Goal: Task Accomplishment & Management: Manage account settings

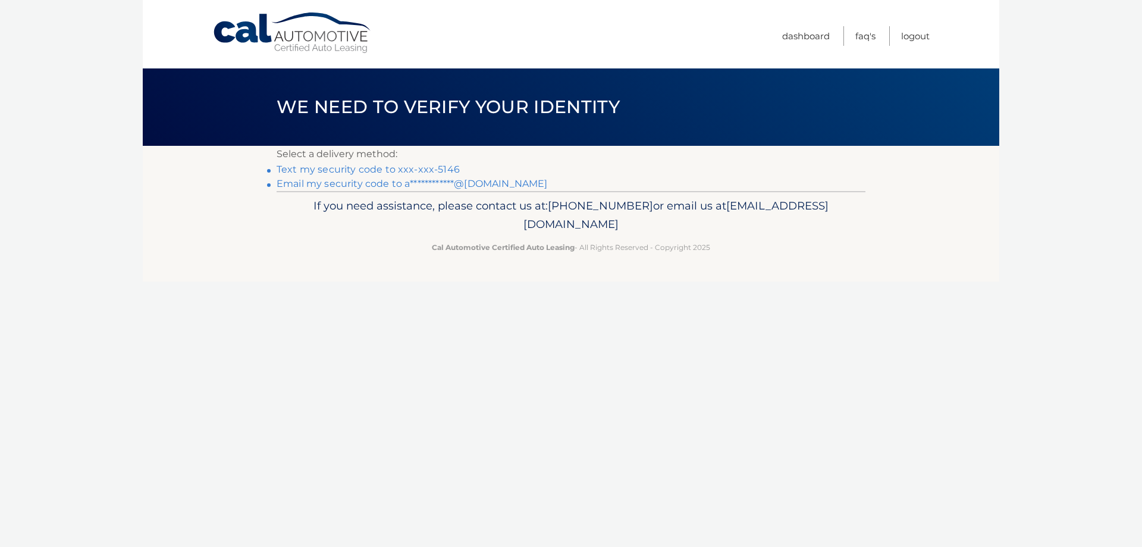
click at [437, 167] on link "Text my security code to xxx-xxx-5146" at bounding box center [368, 169] width 183 height 11
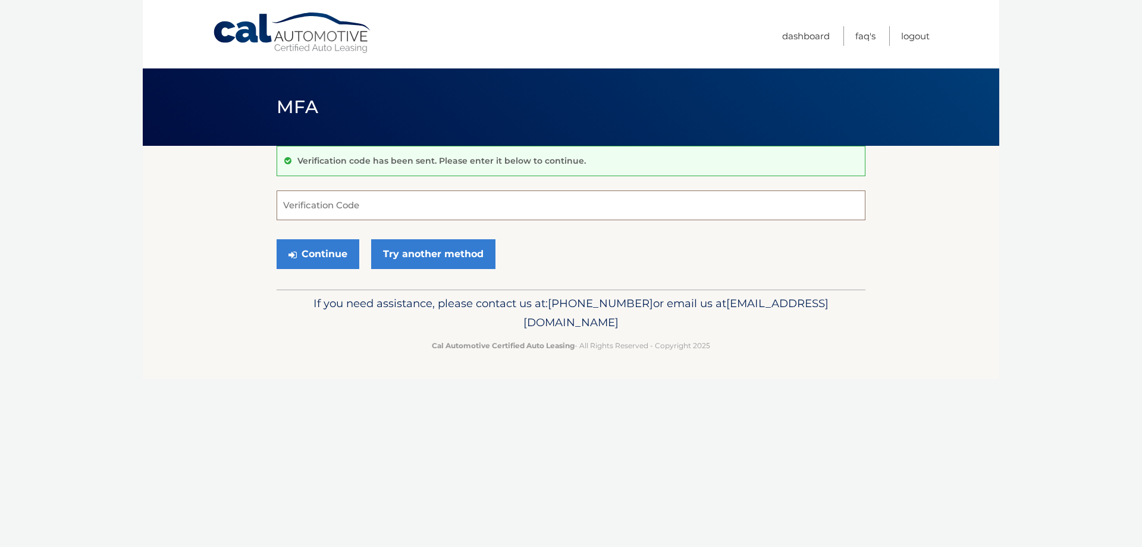
click at [412, 210] on input "Verification Code" at bounding box center [571, 205] width 589 height 30
click at [444, 161] on p "Verification code has been sent. Please enter it below to continue." at bounding box center [441, 160] width 289 height 11
click at [425, 200] on input "Verification Code" at bounding box center [571, 205] width 589 height 30
click at [380, 205] on input "Verification Code" at bounding box center [571, 205] width 589 height 30
type input "444650"
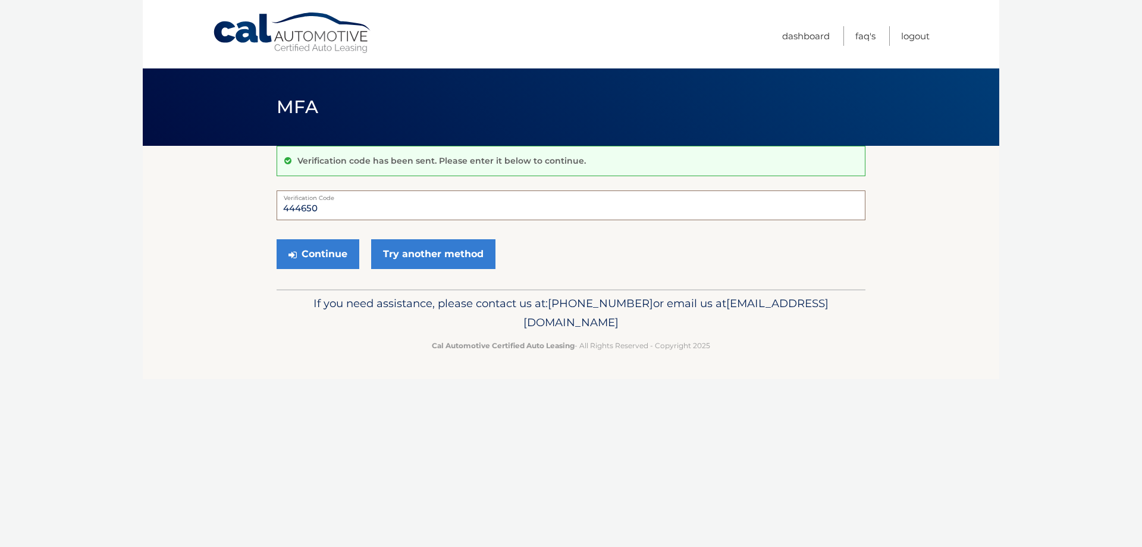
click at [277, 239] on button "Continue" at bounding box center [318, 254] width 83 height 30
click at [328, 251] on button "Continue" at bounding box center [318, 254] width 83 height 30
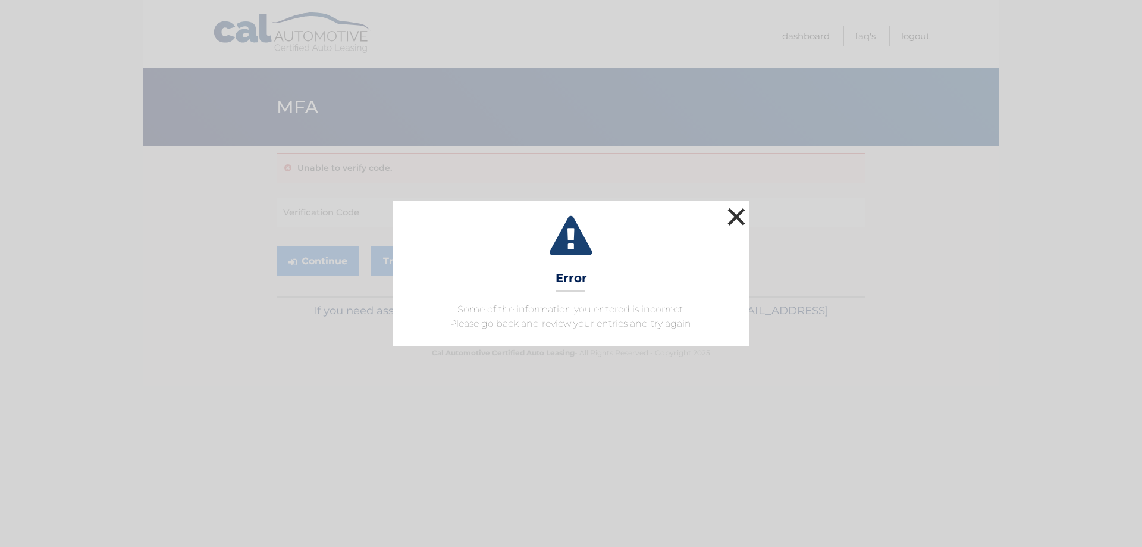
click at [732, 221] on button "×" at bounding box center [737, 217] width 24 height 24
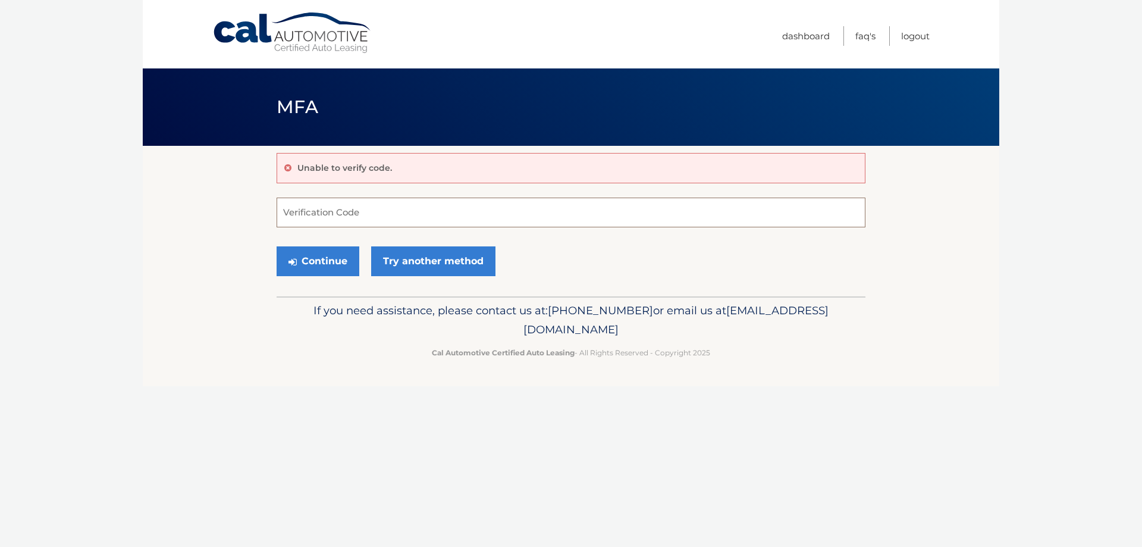
click at [392, 208] on input "Verification Code" at bounding box center [571, 213] width 589 height 30
type input "444650"
click at [277, 246] on button "Continue" at bounding box center [318, 261] width 83 height 30
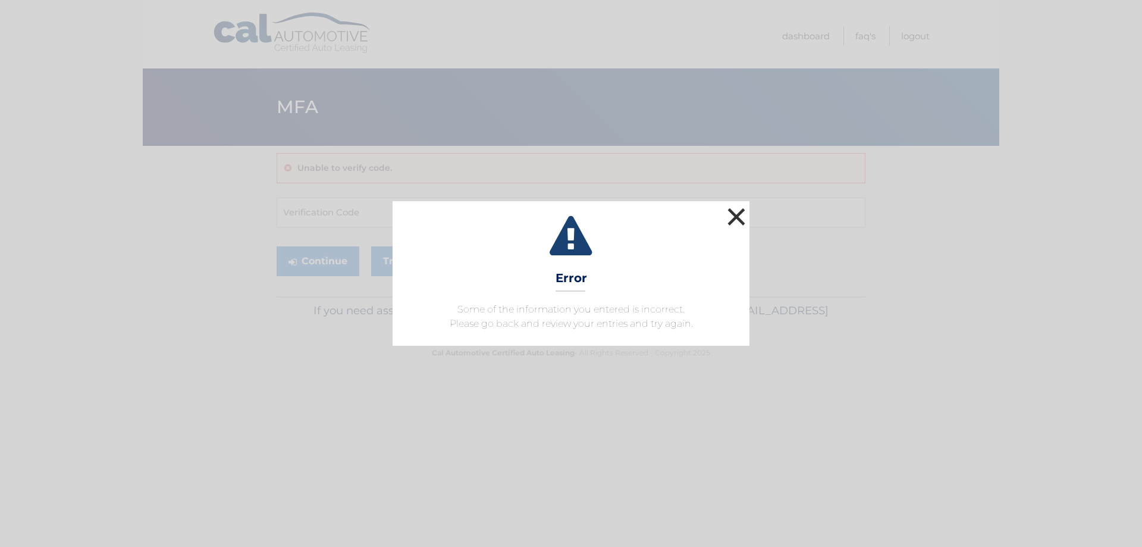
click at [738, 218] on button "×" at bounding box center [737, 217] width 24 height 24
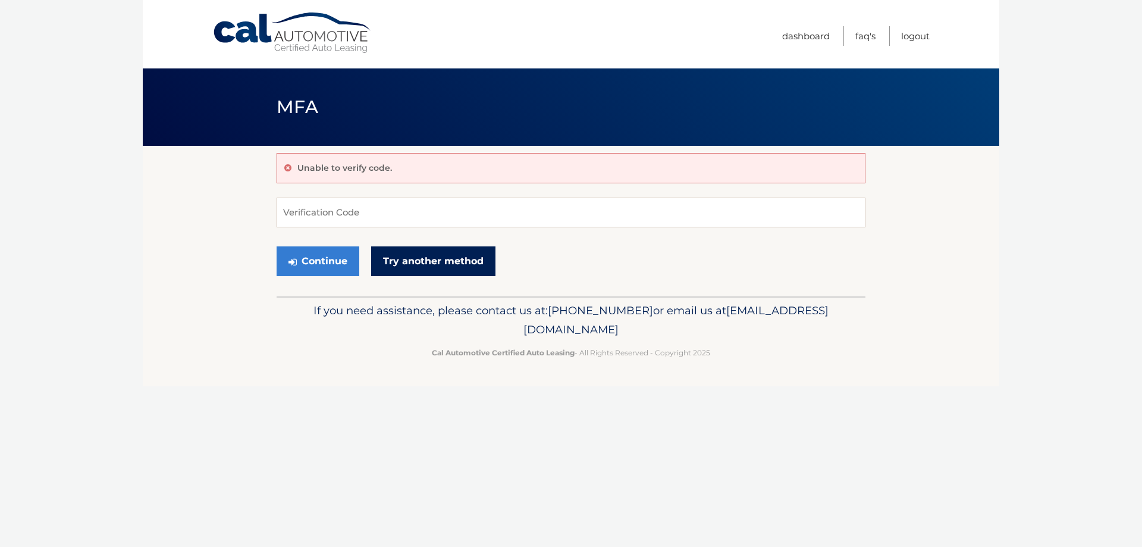
click at [454, 261] on link "Try another method" at bounding box center [433, 261] width 124 height 30
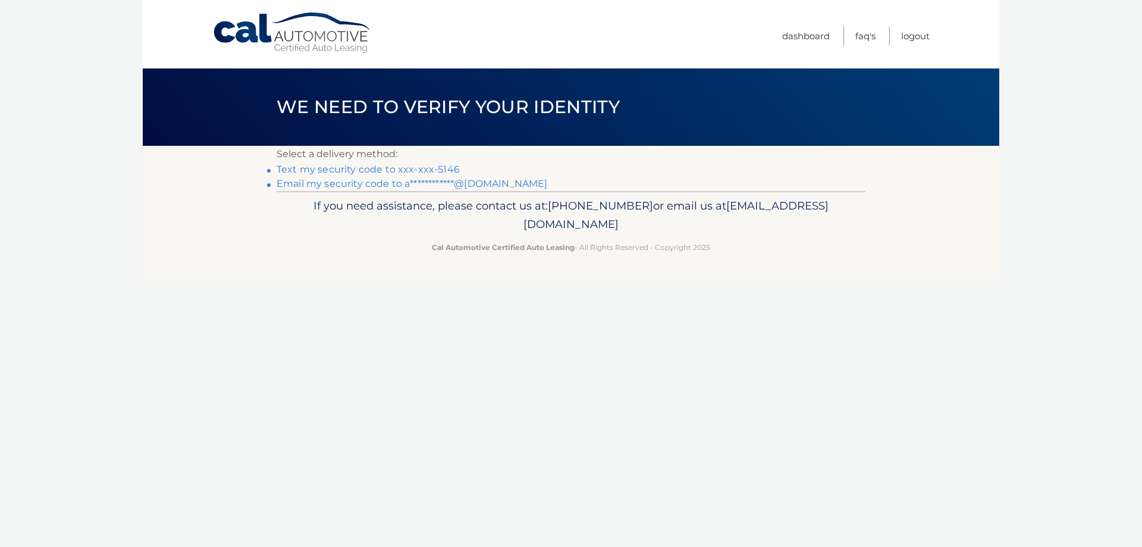
click at [427, 170] on link "Text my security code to xxx-xxx-5146" at bounding box center [368, 169] width 183 height 11
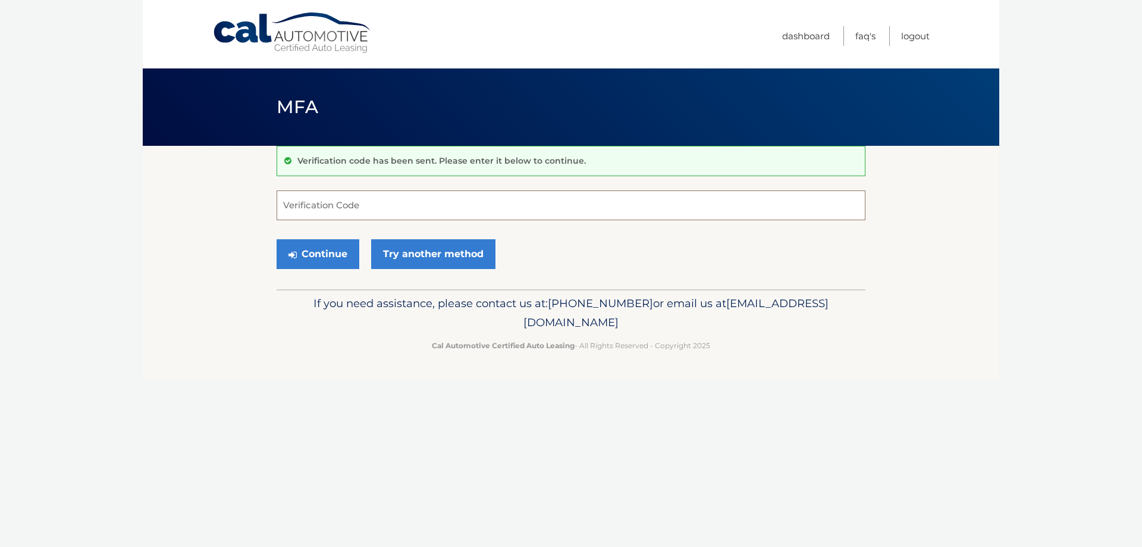
click at [390, 203] on input "Verification Code" at bounding box center [571, 205] width 589 height 30
type input "407694"
click at [277, 239] on button "Continue" at bounding box center [318, 254] width 83 height 30
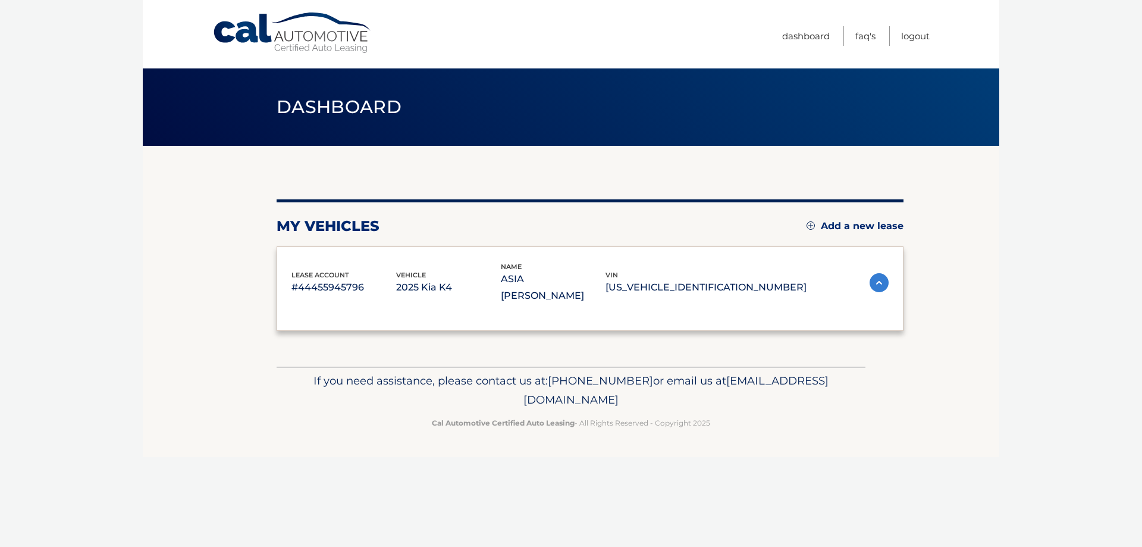
click at [352, 253] on div "lease account #44455945796 vehicle 2025 Kia K4 name ASIA [PERSON_NAME] [US_VEHI…" at bounding box center [590, 288] width 627 height 84
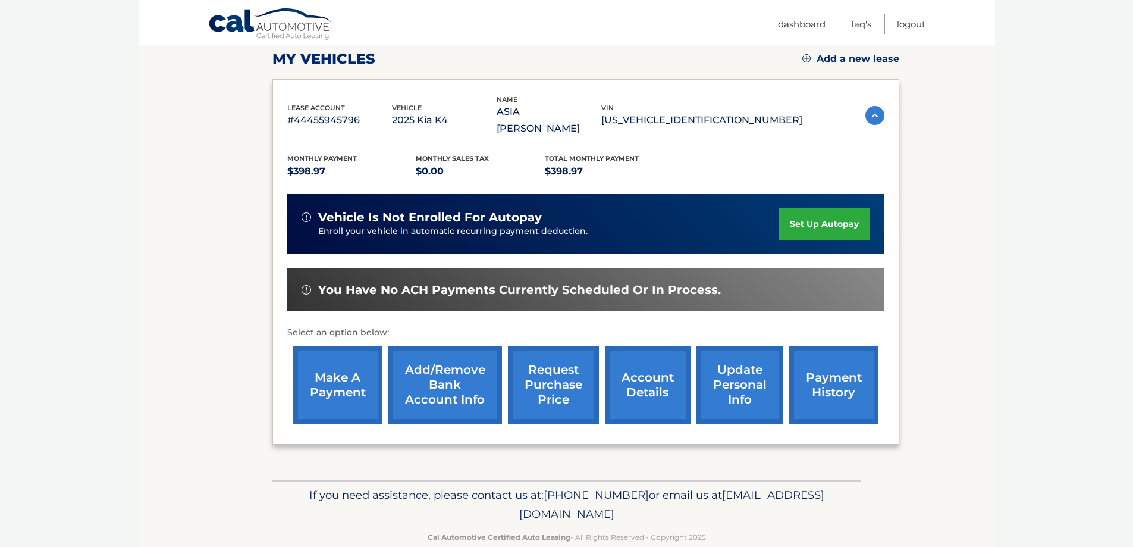
scroll to position [174, 0]
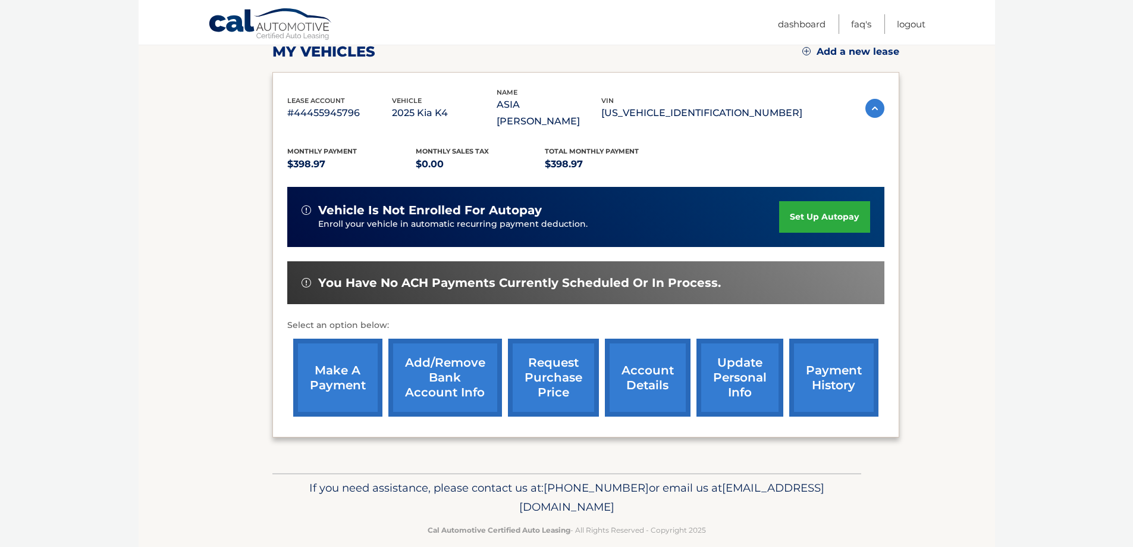
click at [814, 204] on link "set up autopay" at bounding box center [824, 217] width 90 height 32
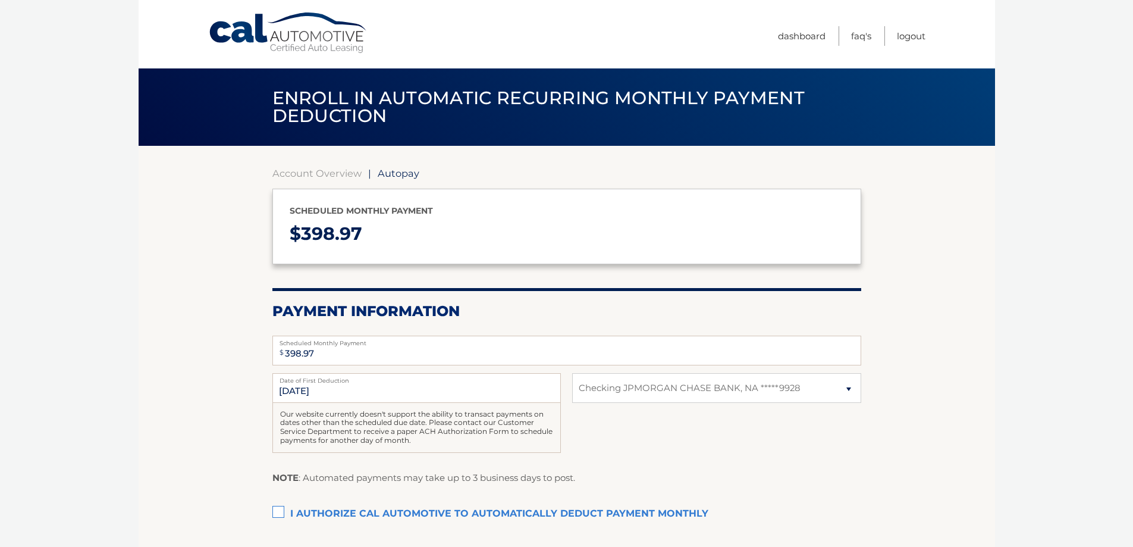
select select "YTZmZjk0ZWEtNGI5Mi00MTVhLWFjZWQtZTlkNzk4MjQ5NWI1"
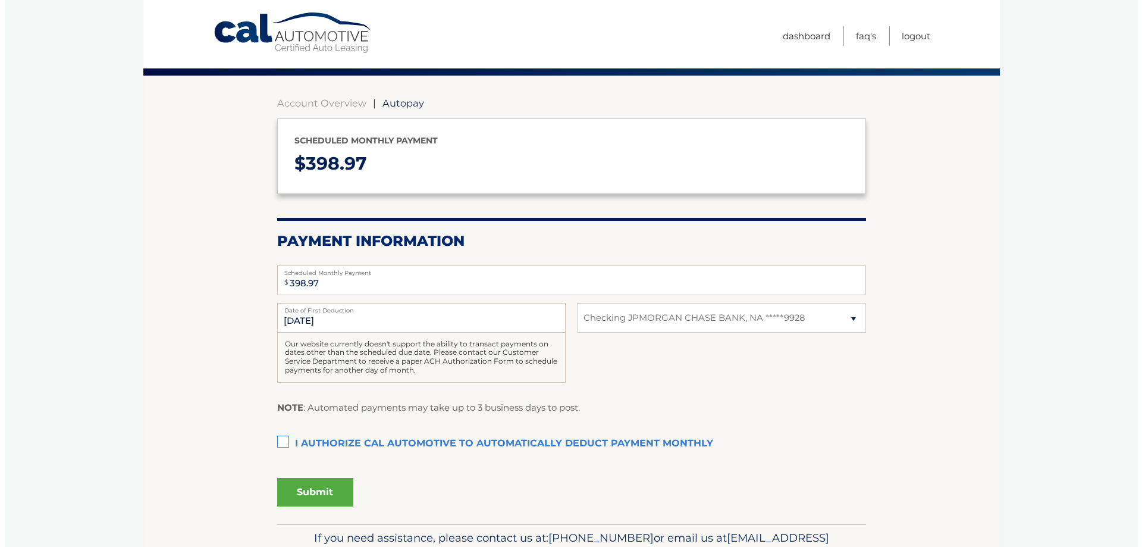
scroll to position [99, 0]
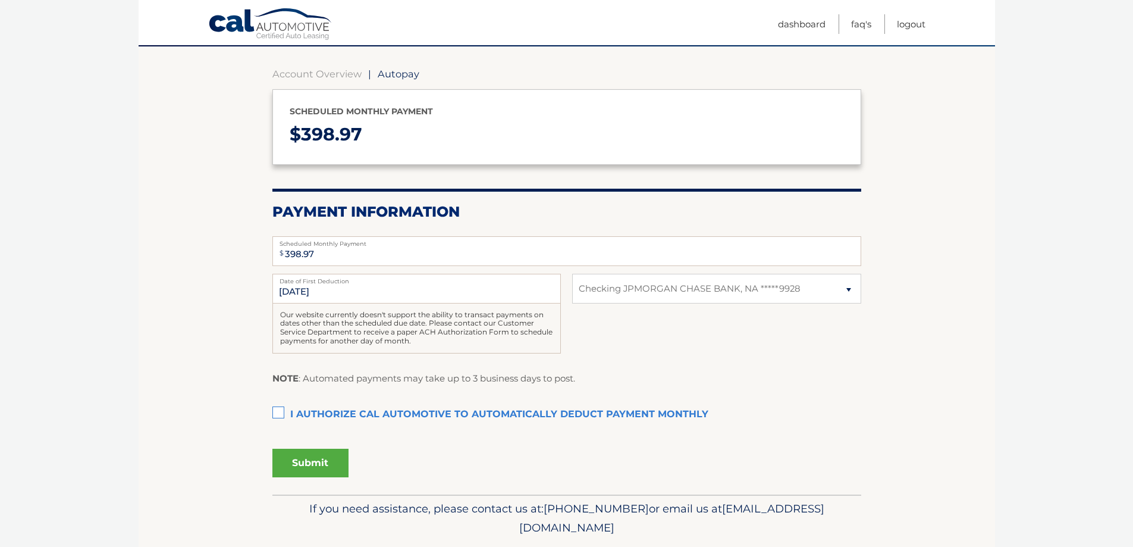
click at [277, 407] on label "I authorize cal automotive to automatically deduct payment monthly This checkbo…" at bounding box center [566, 415] width 589 height 24
click at [0, 0] on input "I authorize cal automotive to automatically deduct payment monthly This checkbo…" at bounding box center [0, 0] width 0 height 0
click at [321, 468] on button "Submit" at bounding box center [310, 463] width 76 height 29
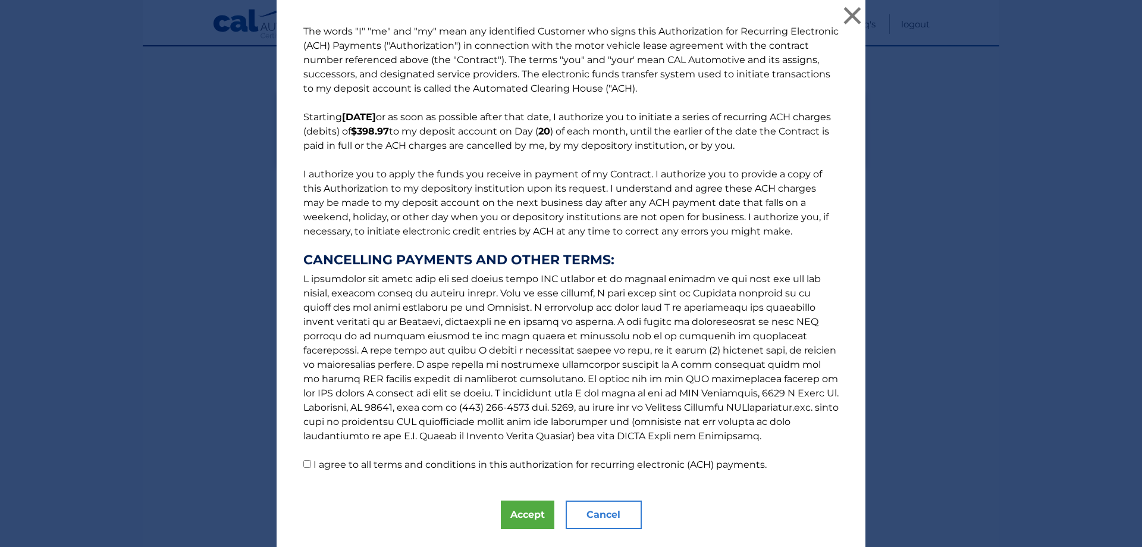
click at [303, 462] on input "I agree to all terms and conditions in this authorization for recurring electro…" at bounding box center [307, 464] width 8 height 8
checkbox input "true"
click at [541, 517] on button "Accept" at bounding box center [528, 514] width 54 height 29
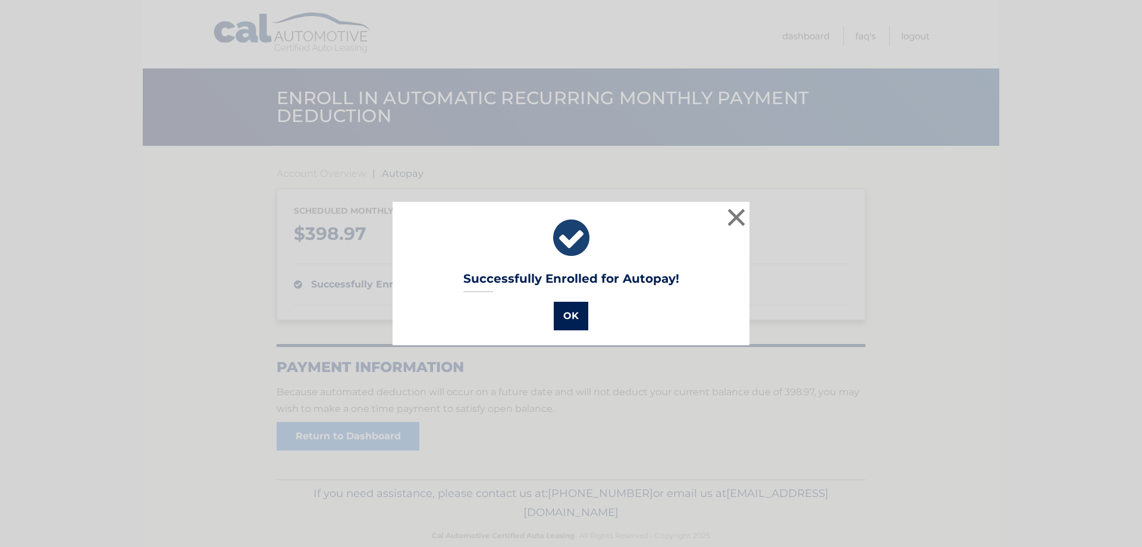
click at [578, 311] on button "OK" at bounding box center [571, 316] width 35 height 29
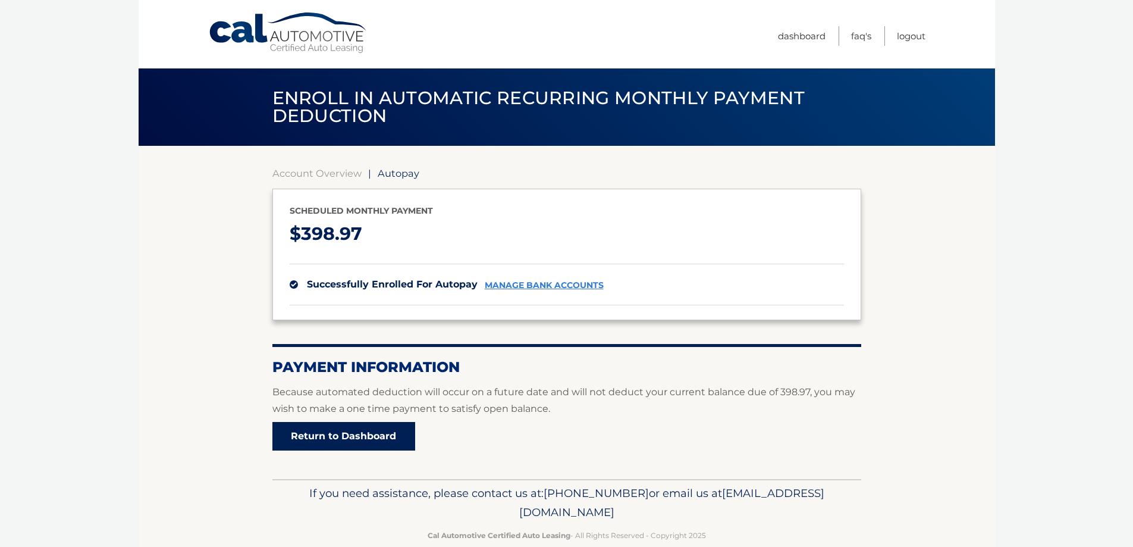
click at [349, 431] on link "Return to Dashboard" at bounding box center [343, 436] width 143 height 29
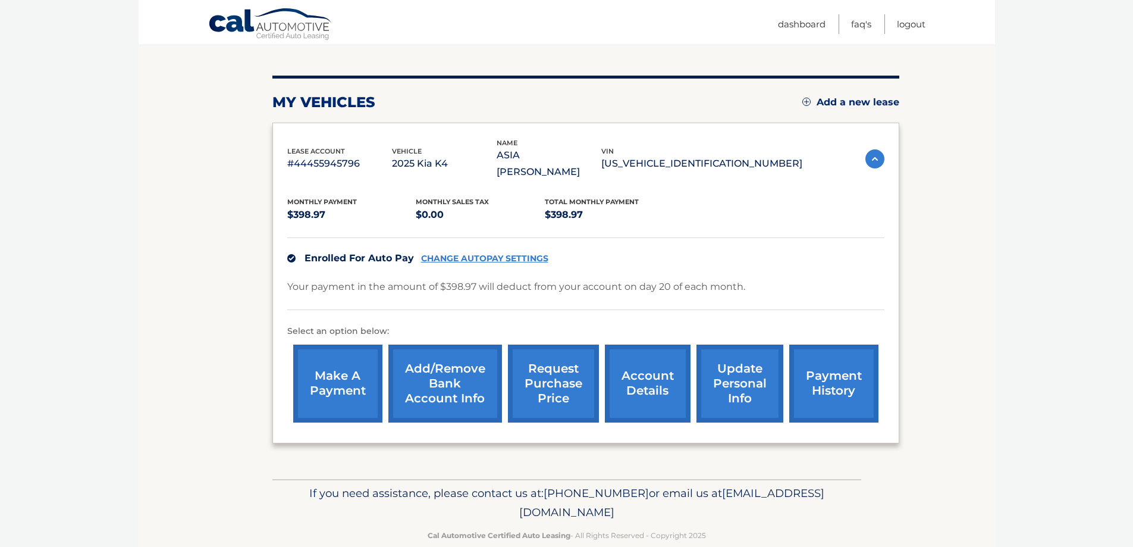
scroll to position [129, 0]
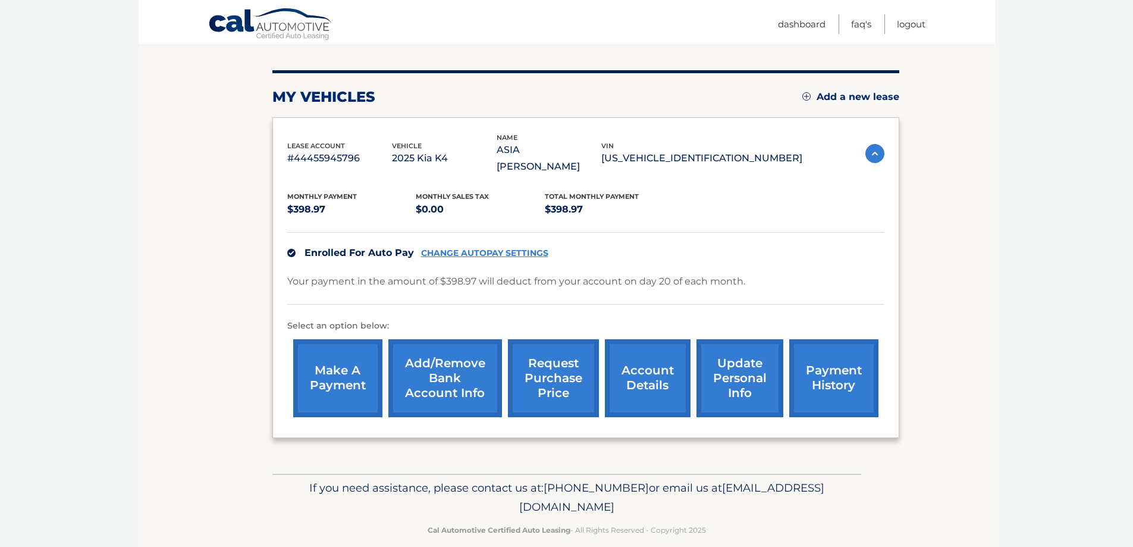
click at [836, 356] on link "payment history" at bounding box center [833, 378] width 89 height 78
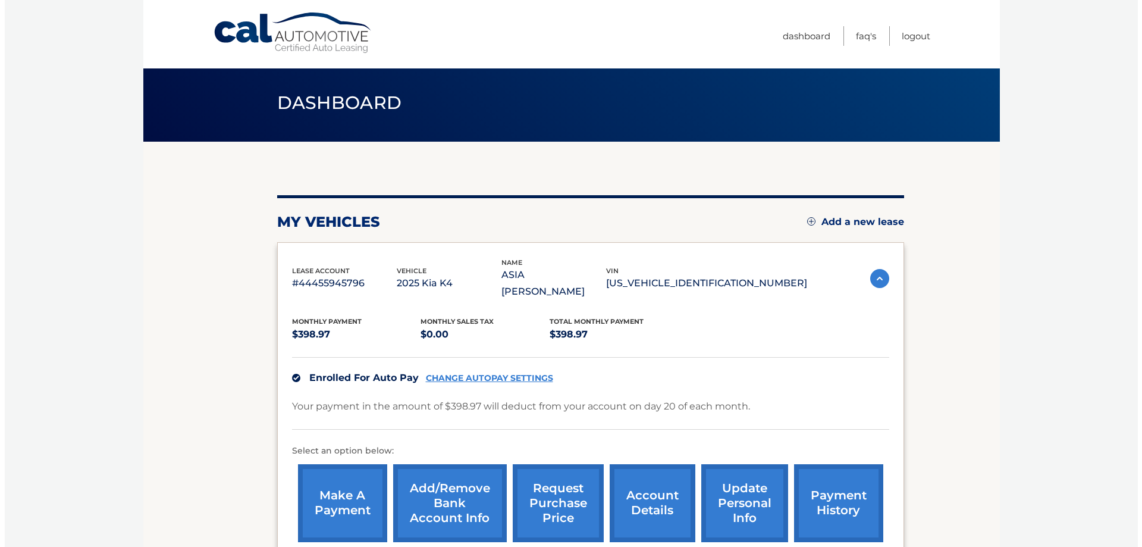
scroll to position [0, 0]
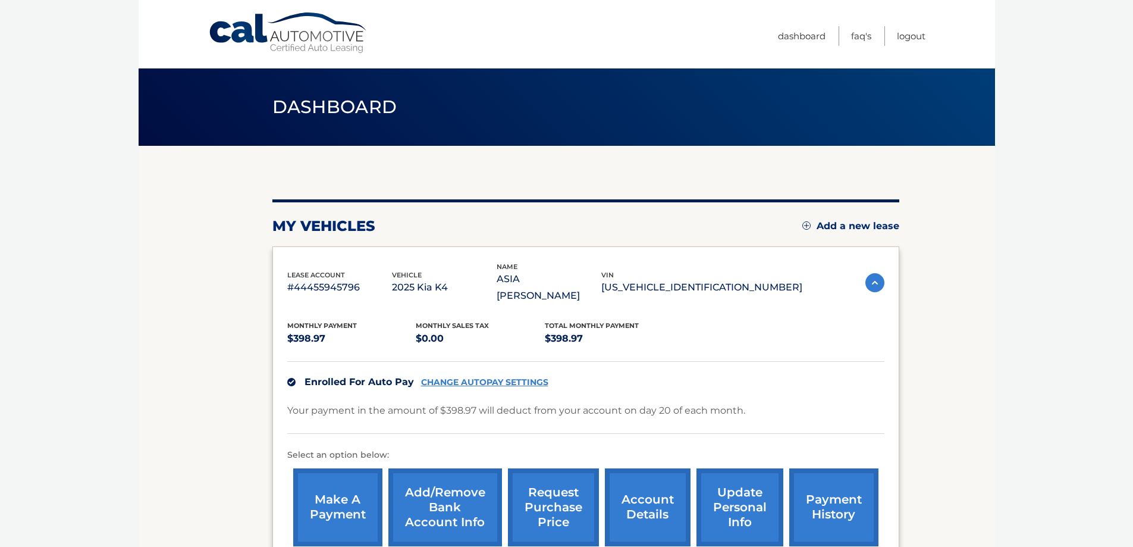
click at [710, 269] on div "vin 3KPFW4DE7SE151384" at bounding box center [701, 282] width 201 height 27
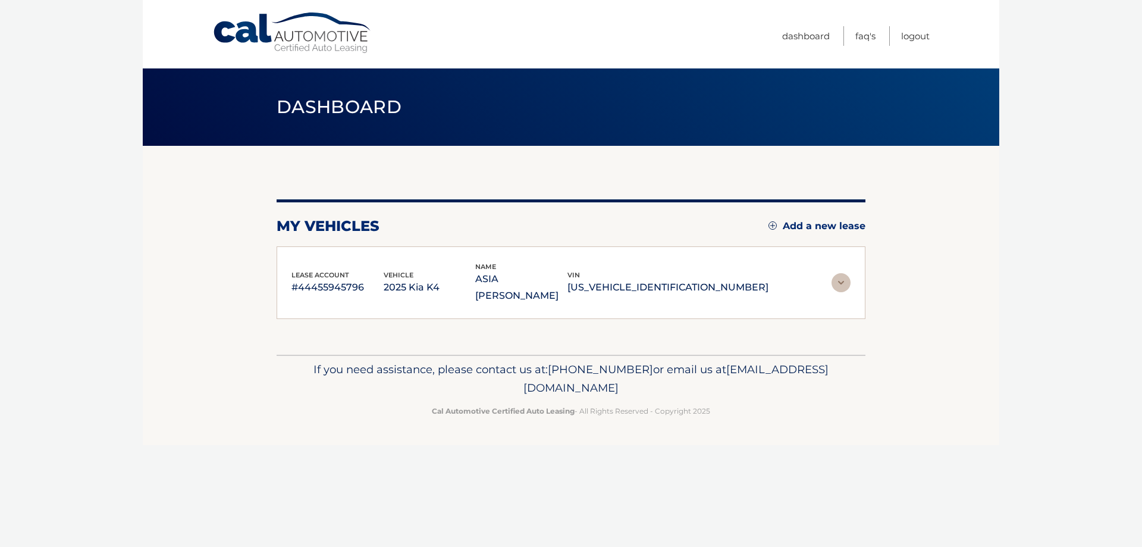
click at [710, 269] on div "vin 3KPFW4DE7SE151384" at bounding box center [668, 282] width 201 height 27
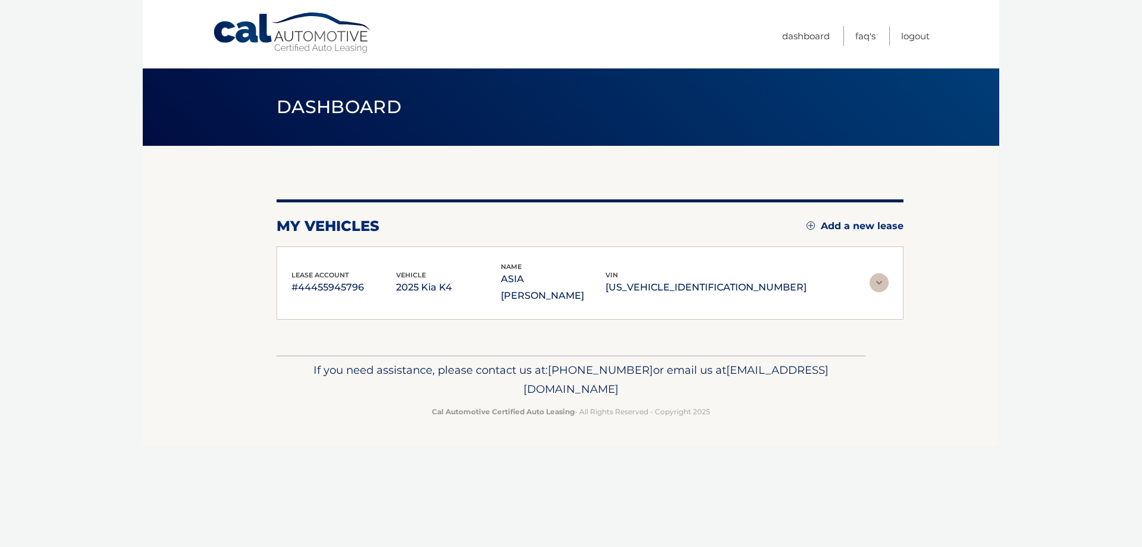
click at [710, 269] on div "vin 3KPFW4DE7SE151384" at bounding box center [706, 282] width 201 height 27
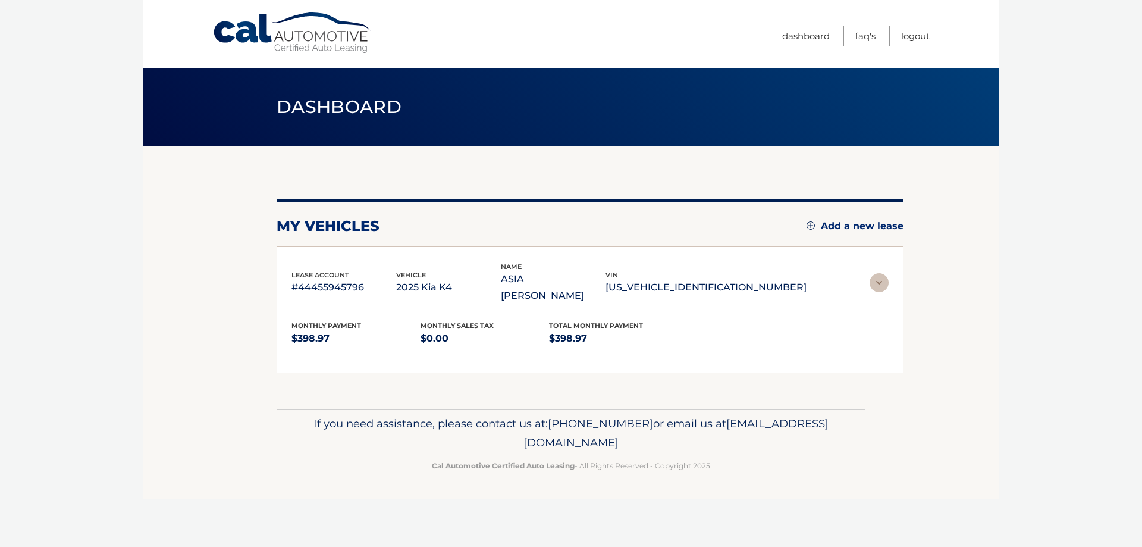
click at [710, 269] on div "vin 3KPFW4DE7SE151384" at bounding box center [706, 282] width 201 height 27
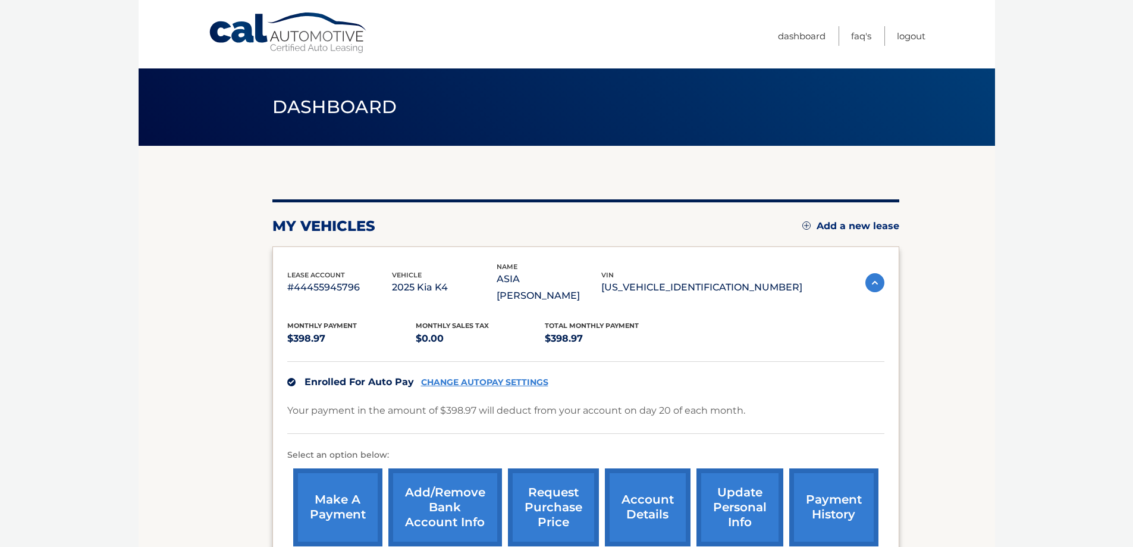
click at [710, 269] on div "vin 3KPFW4DE7SE151384" at bounding box center [701, 282] width 201 height 27
